Goal: Information Seeking & Learning: Learn about a topic

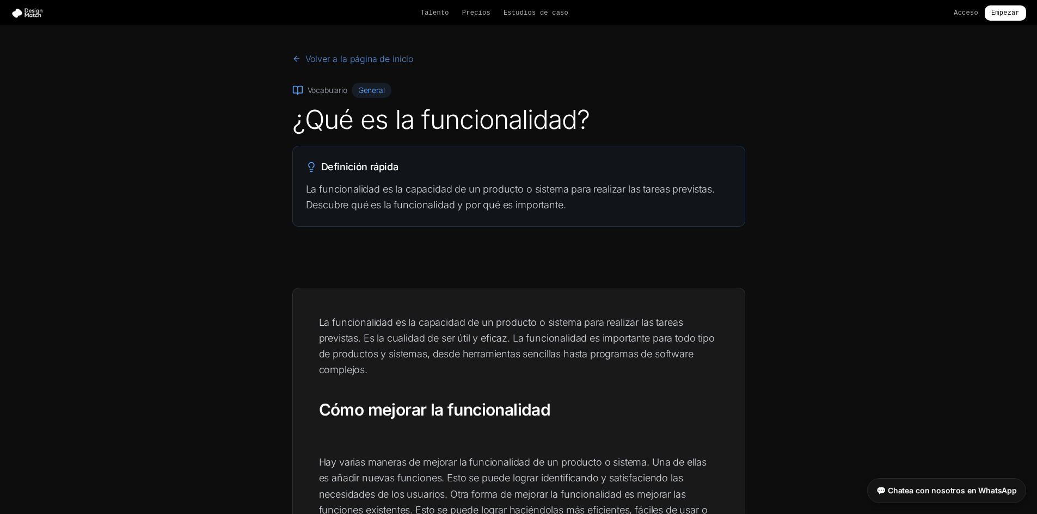
click at [359, 53] on font "Volver a la página de inicio" at bounding box center [359, 58] width 108 height 13
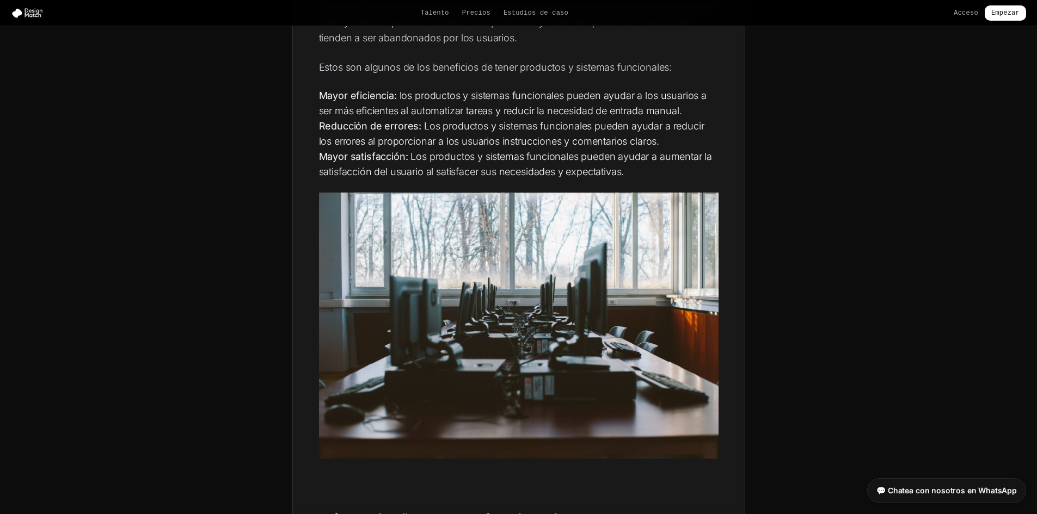
scroll to position [653, 0]
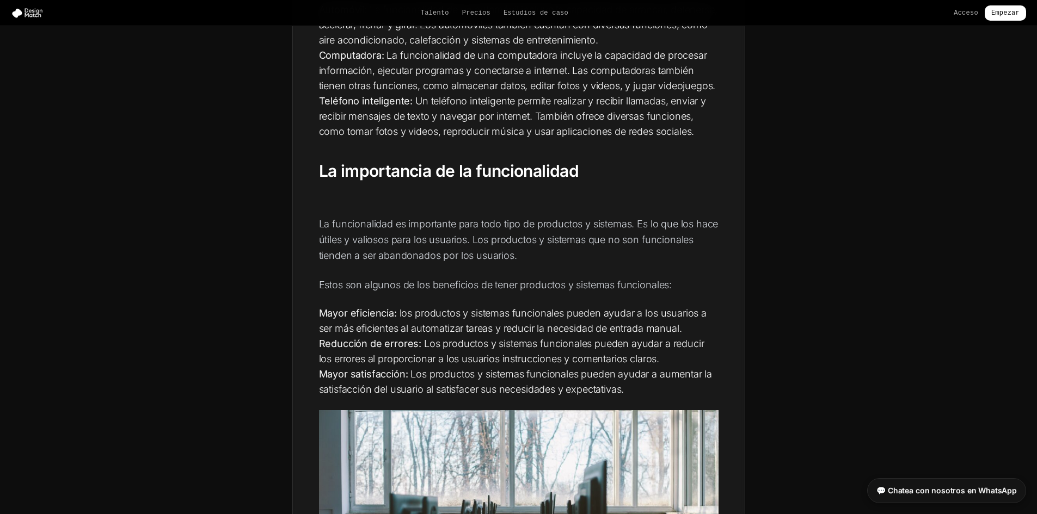
drag, startPoint x: 327, startPoint y: 315, endPoint x: 658, endPoint y: 393, distance: 340.0
click at [658, 393] on ul "Mayor eficiencia: los productos y sistemas funcionales pueden ayudar a los usua…" at bounding box center [519, 351] width 400 height 91
copy ul "Mayor eficiencia: los productos y sistemas funcionales pueden ayudar a los usua…"
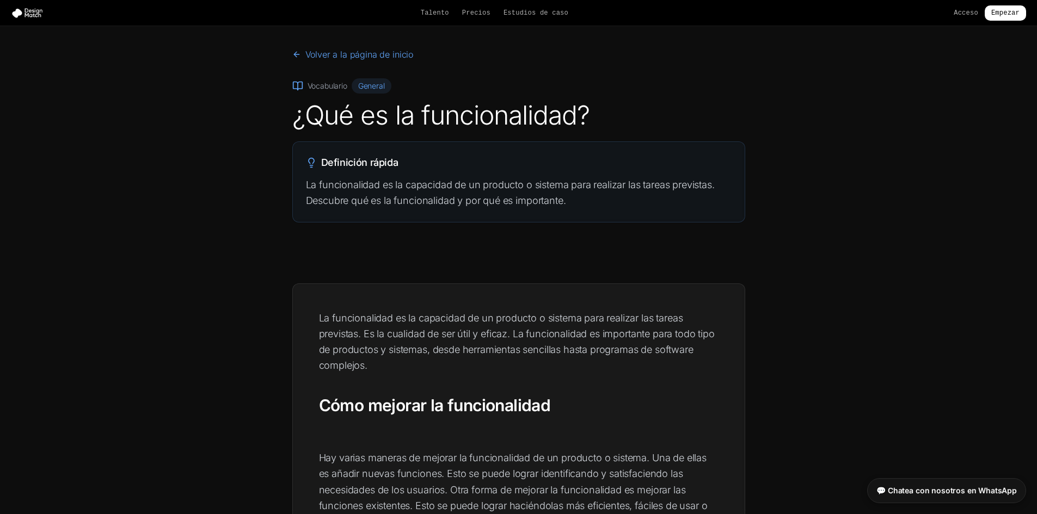
scroll to position [0, 0]
